Goal: Transaction & Acquisition: Purchase product/service

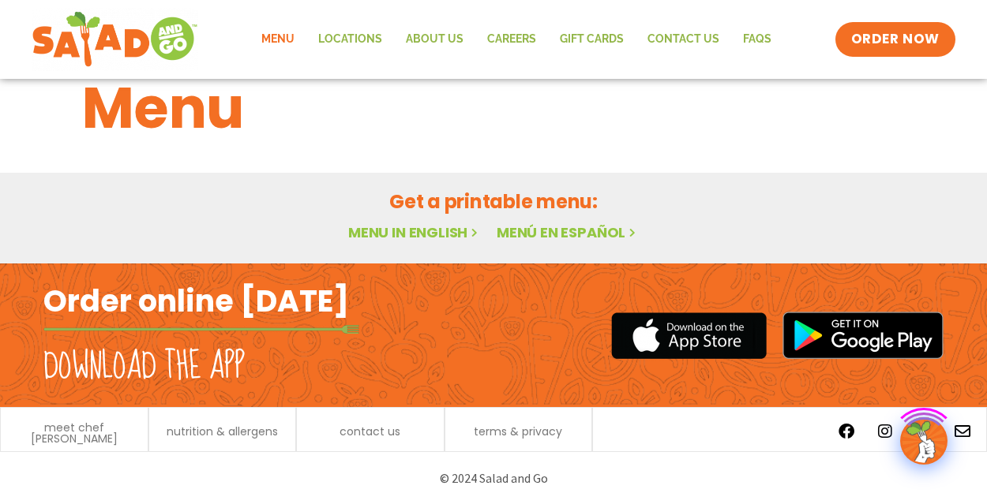
scroll to position [44, 0]
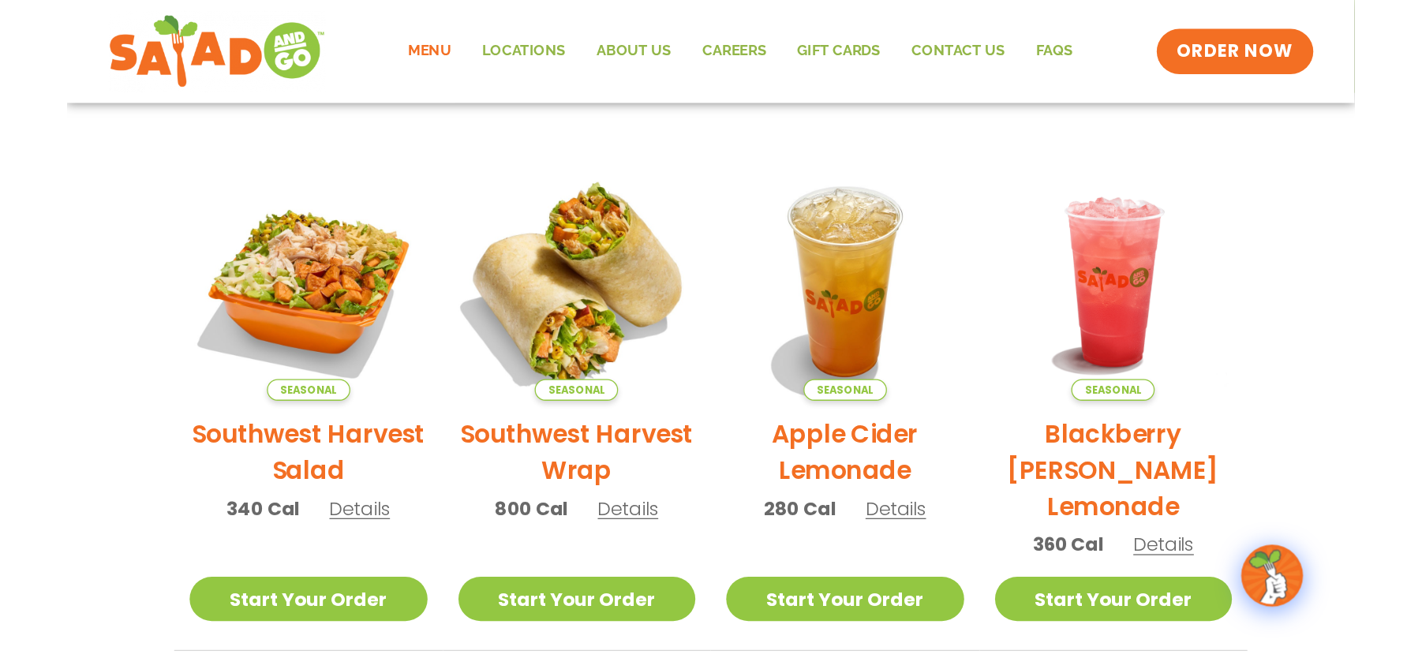
scroll to position [333, 0]
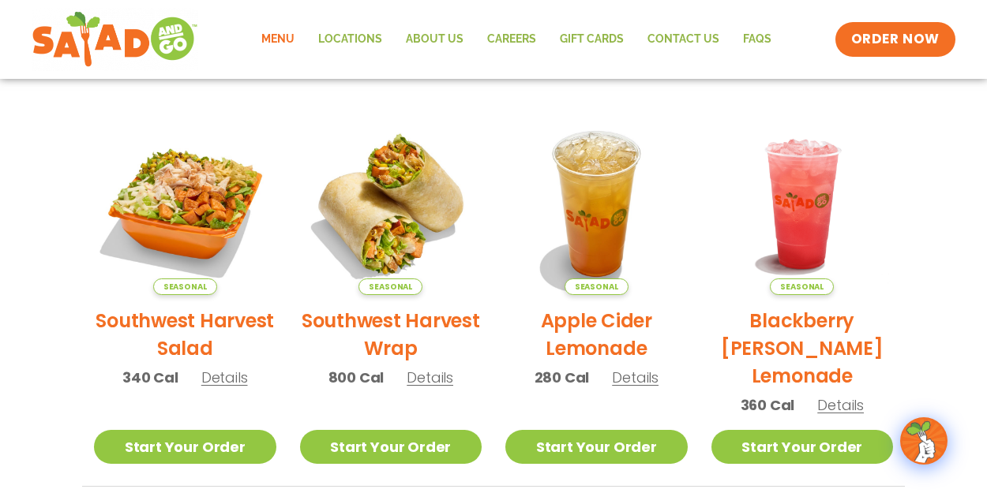
click at [950, 137] on section "Featured Menu Available for a limited time! Seasonal Southwest Harvest Salad 34…" at bounding box center [493, 402] width 987 height 964
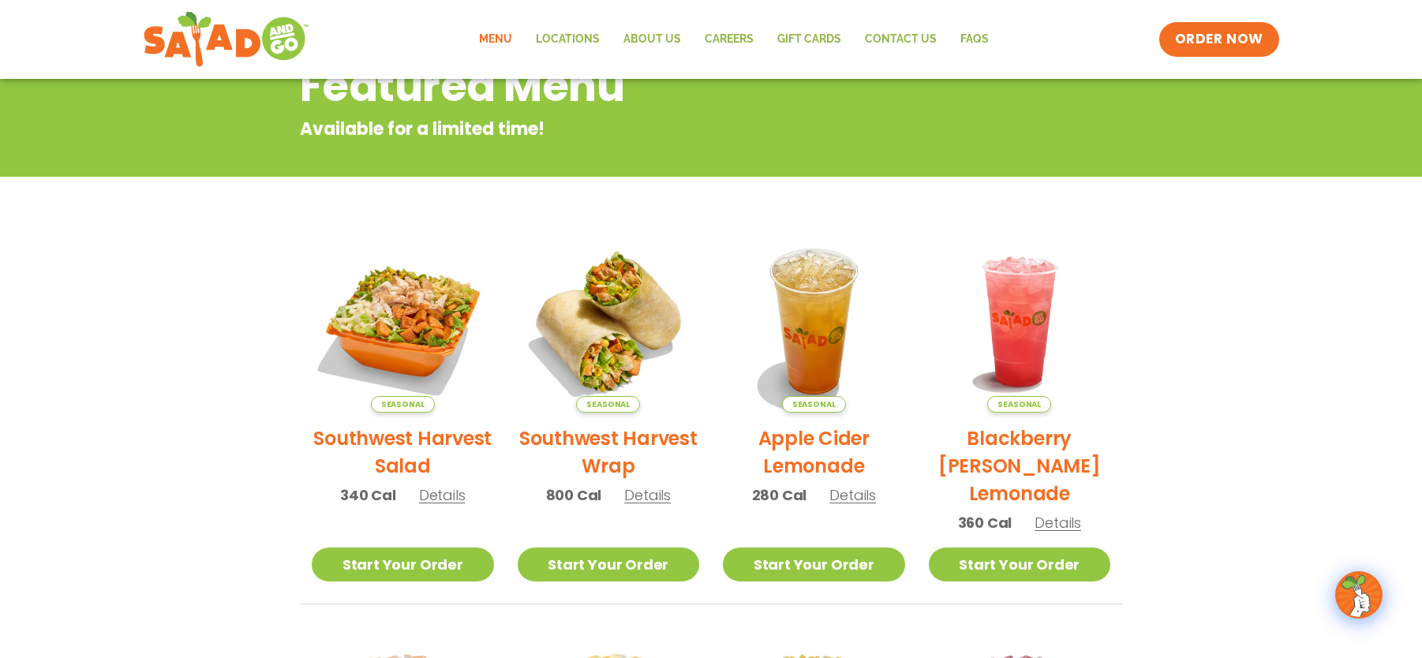
scroll to position [212, 0]
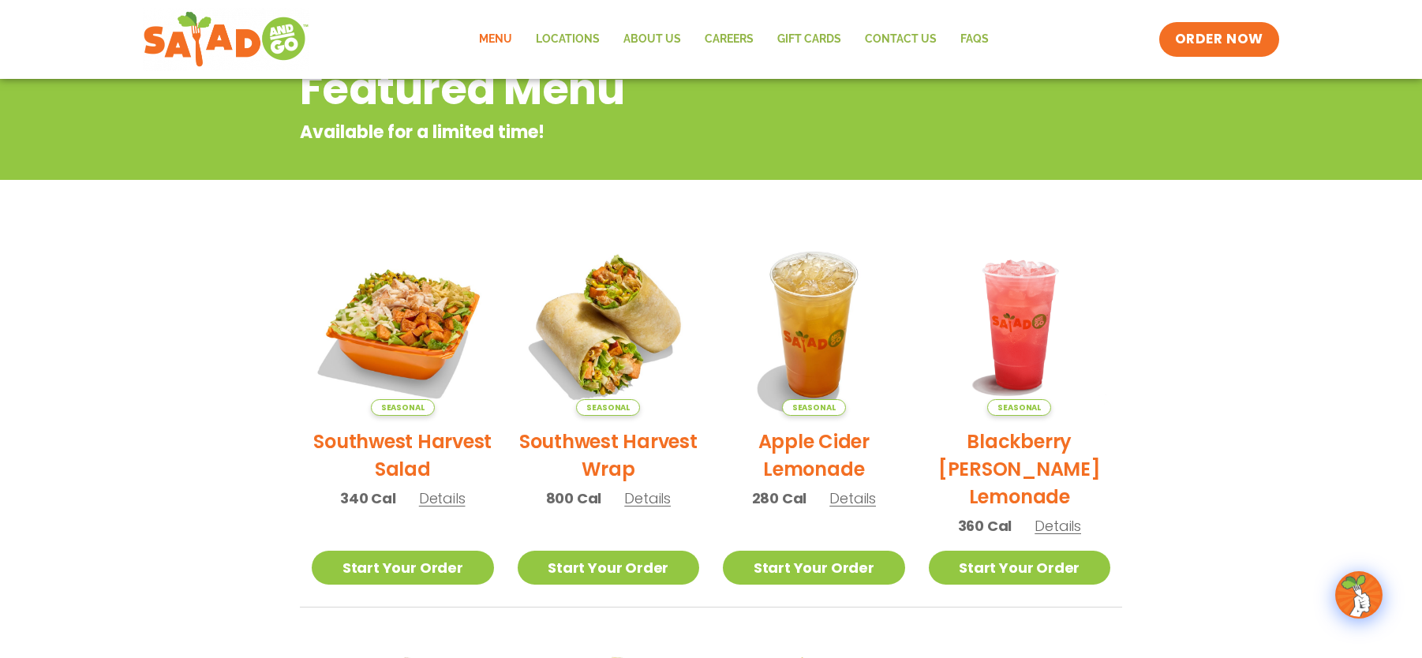
click at [502, 47] on link "Menu" at bounding box center [495, 39] width 57 height 36
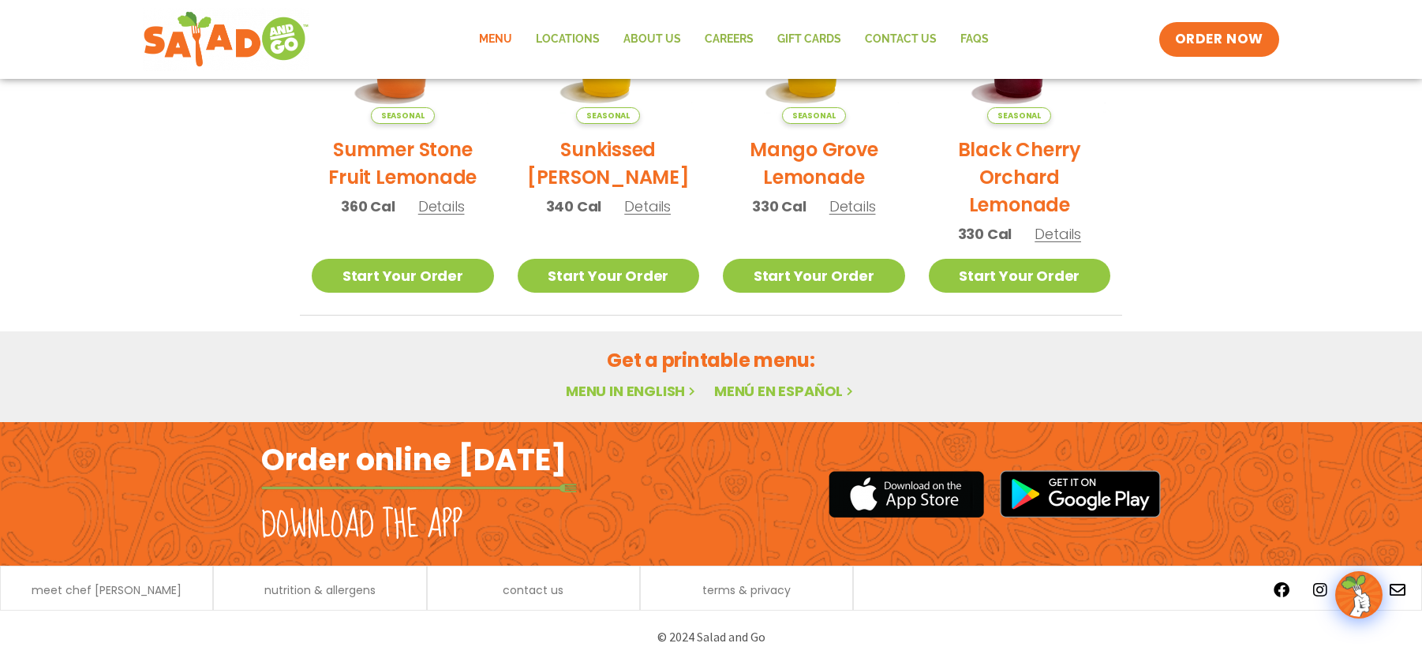
scroll to position [907, 0]
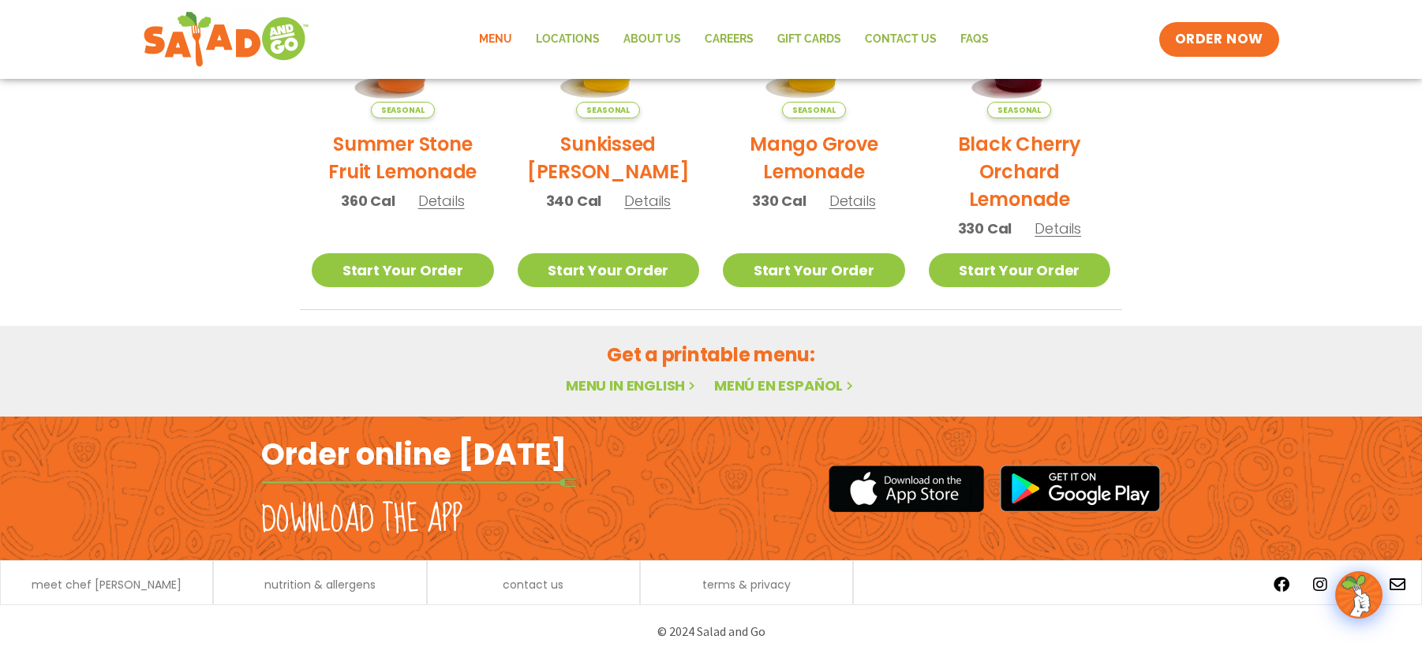
click at [644, 386] on link "Menu in English" at bounding box center [632, 386] width 133 height 20
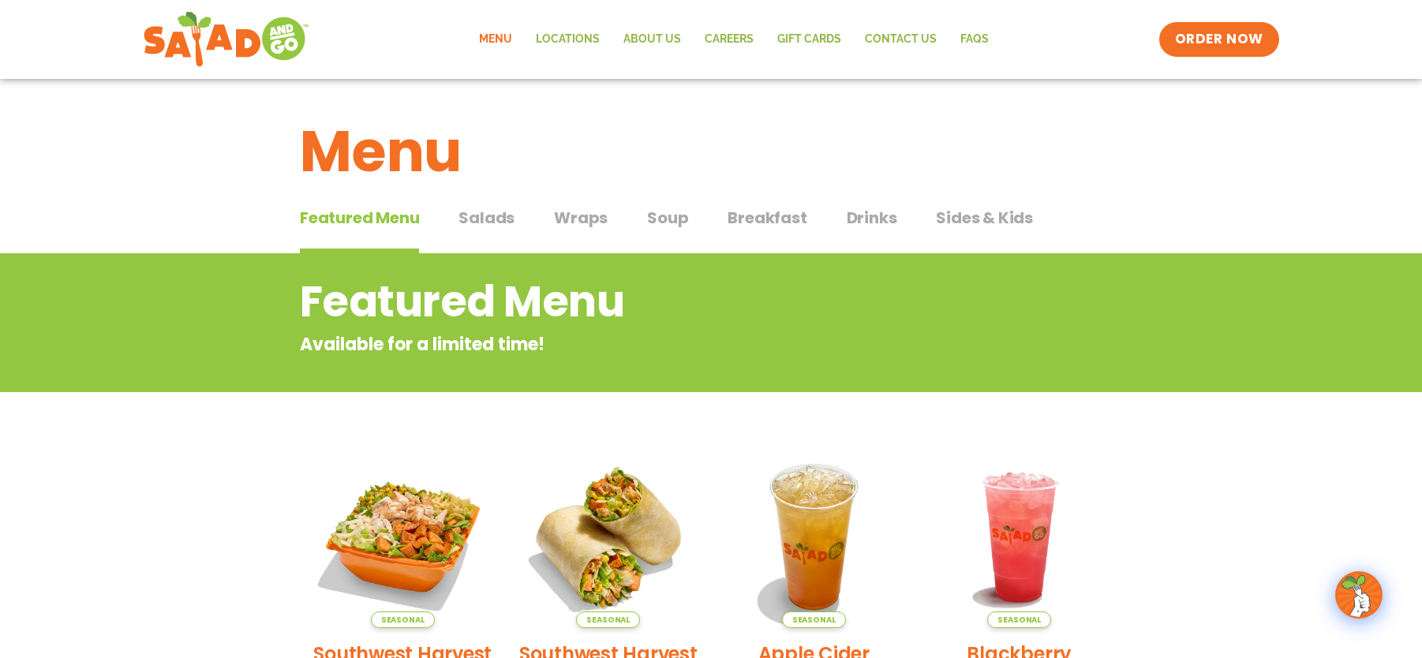
click at [490, 222] on span "Salads" at bounding box center [487, 218] width 56 height 24
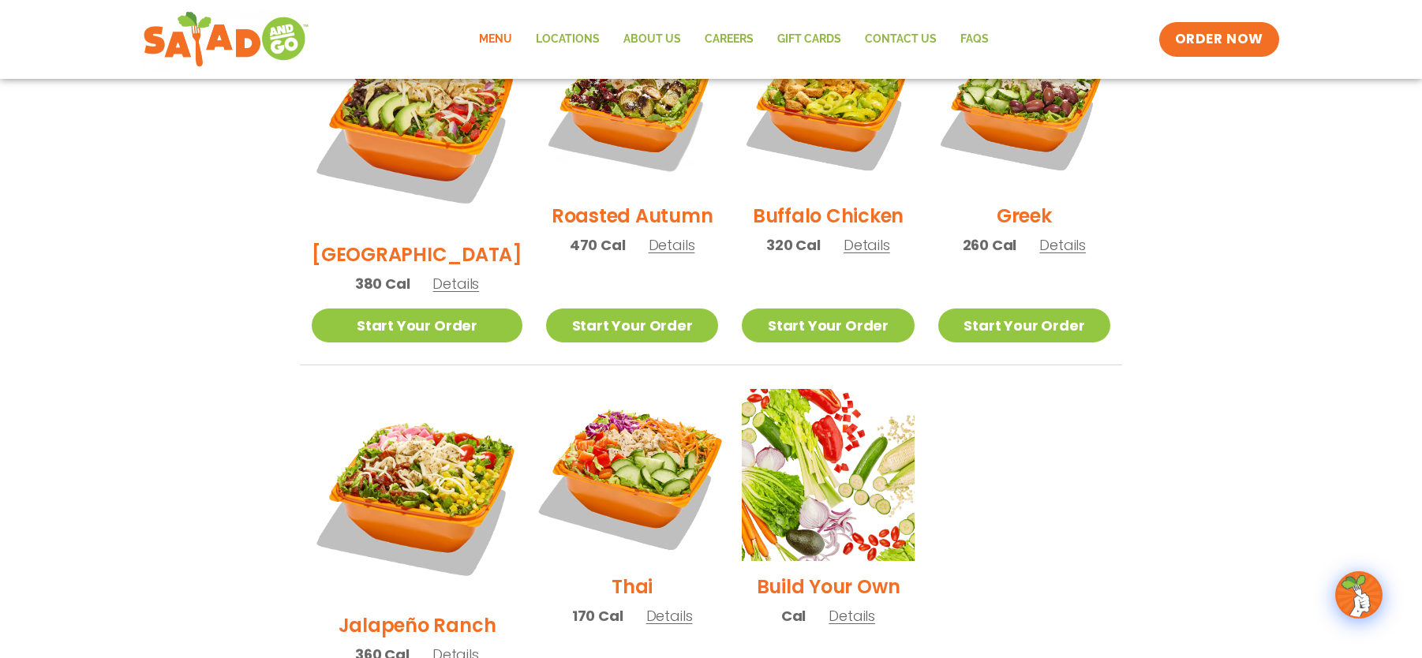
scroll to position [1061, 0]
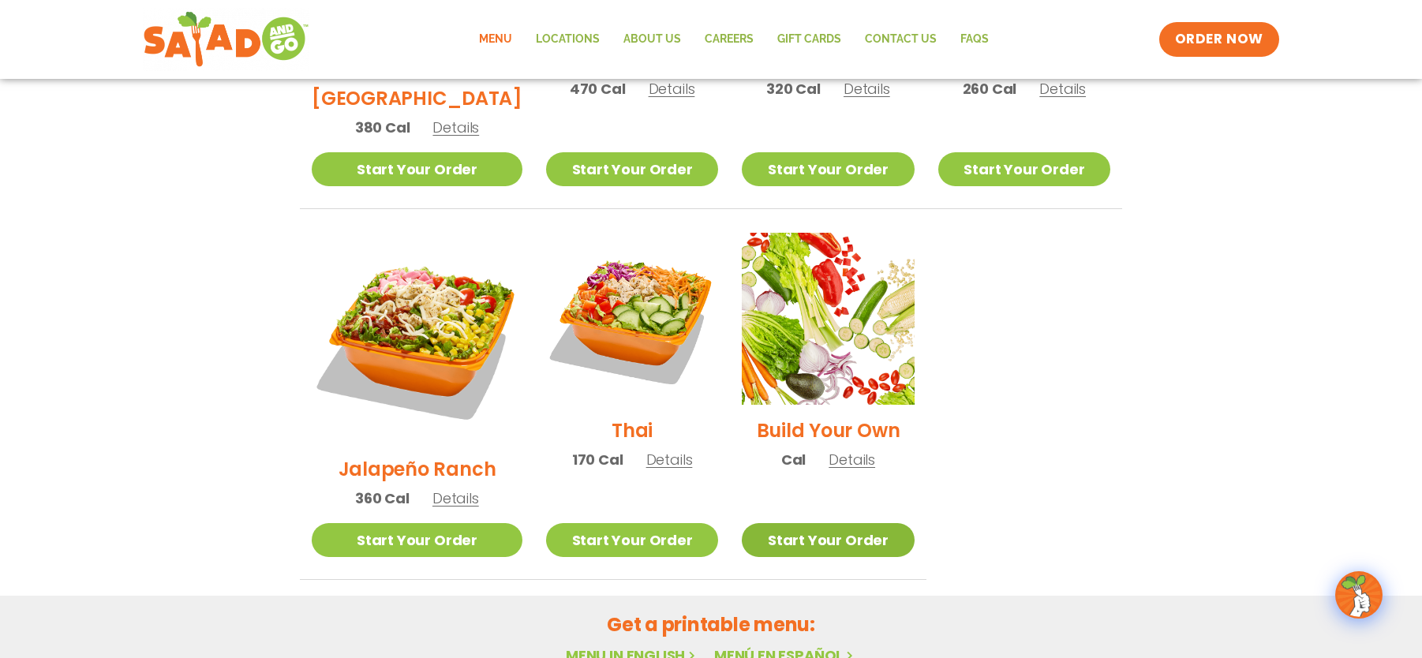
click at [811, 523] on link "Start Your Order" at bounding box center [828, 540] width 172 height 34
